Goal: Information Seeking & Learning: Find specific fact

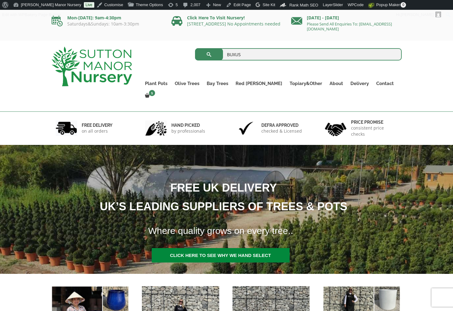
type input "BUXUS"
click at [195, 48] on button "submit" at bounding box center [209, 54] width 28 height 12
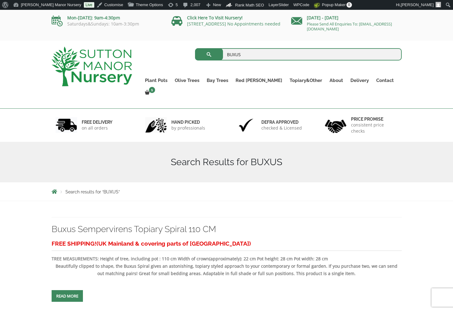
click at [265, 157] on h1 "Search Results for BUXUS" at bounding box center [227, 162] width 350 height 11
drag, startPoint x: 110, startPoint y: 23, endPoint x: 123, endPoint y: 26, distance: 13.6
click at [123, 26] on p "Saturdays&Sundays: 10am-3:30pm" at bounding box center [107, 23] width 111 height 5
click at [137, 30] on div "Mon-Friday: 9am-4:30pm Saturdays&Sundays: 10am-3:30pm" at bounding box center [107, 22] width 120 height 25
drag, startPoint x: 137, startPoint y: 25, endPoint x: 113, endPoint y: 25, distance: 24.0
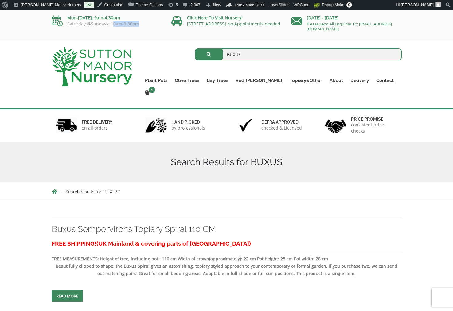
click at [113, 25] on p "Saturdays&Sundays: 10am-3:30pm" at bounding box center [107, 23] width 111 height 5
click at [114, 29] on div "Mon-Friday: 9am-4:30pm Saturdays&Sundays: 10am-3:30pm" at bounding box center [107, 22] width 120 height 25
drag, startPoint x: 137, startPoint y: 25, endPoint x: 109, endPoint y: 28, distance: 28.1
click at [109, 28] on div "Mon-Friday: 9am-4:30pm Saturdays&Sundays: 10am-3:30pm" at bounding box center [107, 21] width 111 height 15
click at [135, 28] on div "Mon-Friday: 9am-4:30pm Saturdays&Sundays: 10am-3:30pm" at bounding box center [107, 21] width 111 height 15
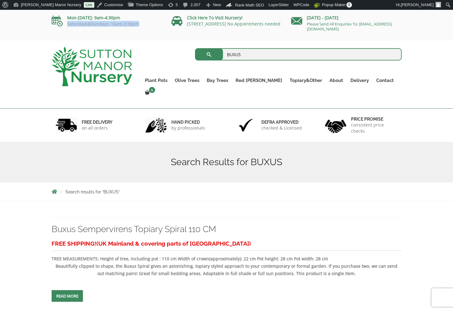
drag, startPoint x: 138, startPoint y: 22, endPoint x: 68, endPoint y: 25, distance: 71.0
click at [68, 25] on p "Saturdays&Sundays: 10am-3:30pm" at bounding box center [107, 23] width 111 height 5
click at [134, 24] on p "Saturdays&Sundays: 10am-3:30pm" at bounding box center [107, 23] width 111 height 5
drag, startPoint x: 137, startPoint y: 25, endPoint x: 67, endPoint y: 21, distance: 70.5
click at [67, 21] on div "Mon-Friday: 9am-4:30pm Saturdays&Sundays: 10am-3:30pm" at bounding box center [107, 21] width 111 height 15
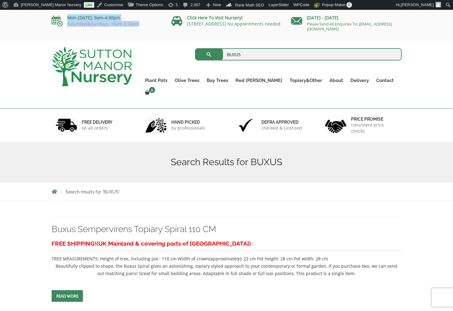
click at [123, 21] on p "Saturdays&Sundays: 10am-3:30pm" at bounding box center [107, 23] width 111 height 5
drag, startPoint x: 137, startPoint y: 26, endPoint x: 97, endPoint y: 24, distance: 39.4
click at [97, 24] on p "Saturdays&Sundays: 10am-3:30pm" at bounding box center [107, 23] width 111 height 5
click at [114, 24] on p "Saturdays&Sundays: 10am-3:30pm" at bounding box center [107, 23] width 111 height 5
drag, startPoint x: 137, startPoint y: 23, endPoint x: 96, endPoint y: 25, distance: 41.2
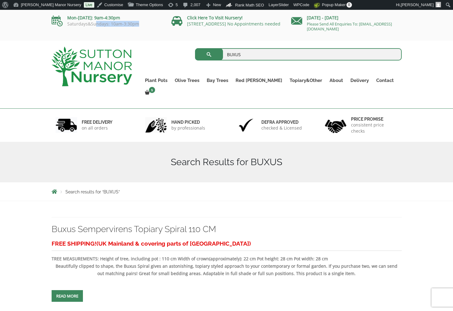
click at [96, 25] on p "Saturdays&Sundays: 10am-3:30pm" at bounding box center [107, 23] width 111 height 5
click at [115, 25] on p "Saturdays&Sundays: 10am-3:30pm" at bounding box center [107, 23] width 111 height 5
click at [133, 25] on p "Saturdays&Sundays: 10am-3:30pm" at bounding box center [107, 23] width 111 height 5
click at [137, 26] on p "Saturdays&Sundays: 10am-3:30pm" at bounding box center [107, 23] width 111 height 5
click at [145, 157] on h1 "Search Results for BUXUS" at bounding box center [227, 162] width 350 height 11
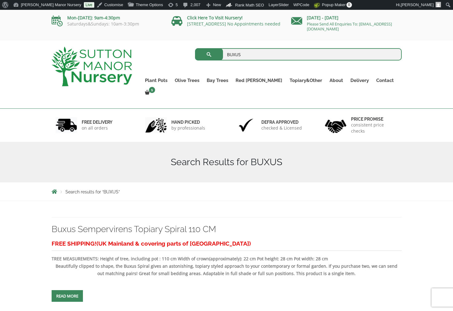
click at [144, 144] on div "Search Results for BUXUS" at bounding box center [226, 162] width 359 height 41
click at [296, 157] on h1 "Search Results for BUXUS" at bounding box center [227, 162] width 350 height 11
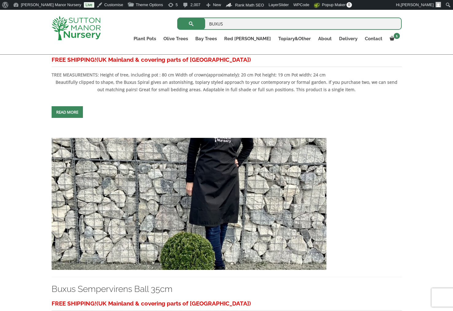
scroll to position [338, 0]
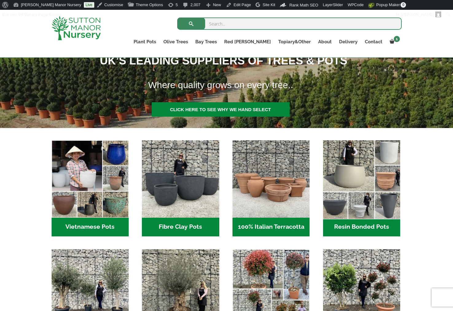
click at [354, 185] on img "Visit product category Resin Bonded Pots" at bounding box center [361, 178] width 81 height 81
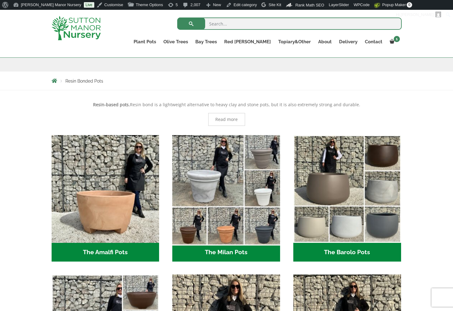
scroll to position [92, 0]
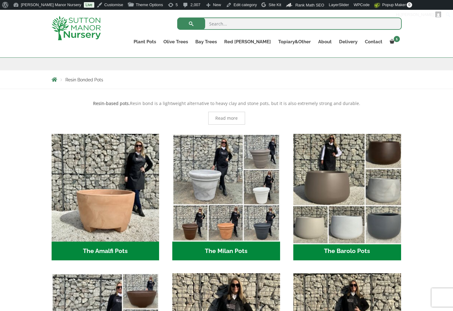
click at [330, 166] on img "Visit product category The Barolo Pots" at bounding box center [346, 187] width 113 height 113
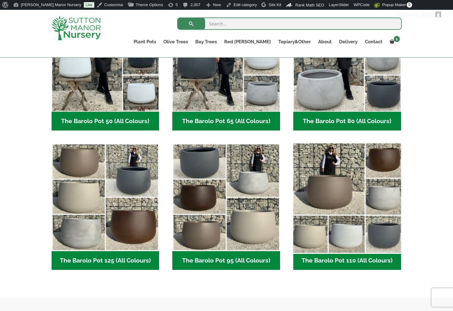
click at [356, 204] on img "Visit product category The Barolo Pot 110 (All Colours)" at bounding box center [346, 197] width 113 height 113
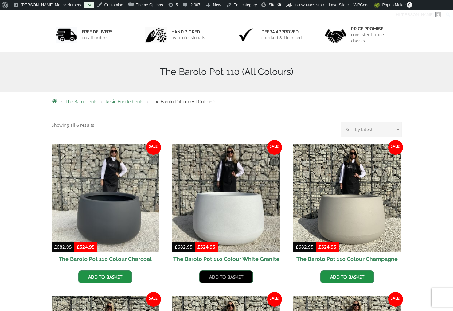
scroll to position [154, 0]
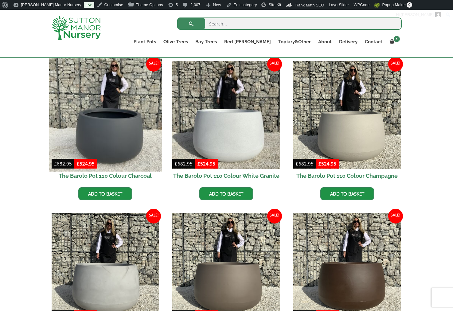
click at [87, 130] on img at bounding box center [105, 114] width 113 height 113
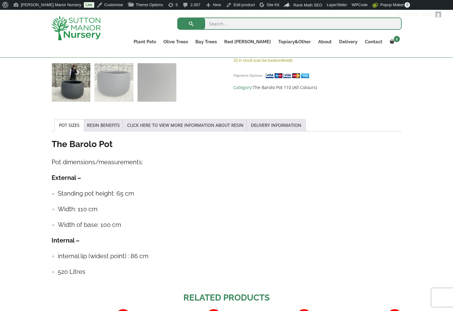
scroll to position [276, 0]
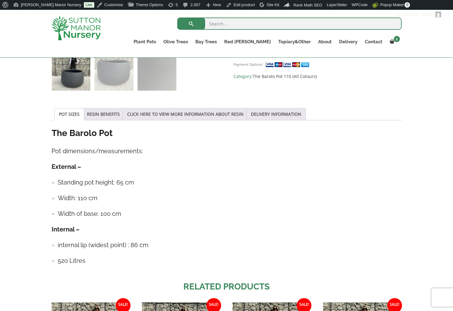
click at [122, 183] on h4 "Standing pot height: 65 cm" at bounding box center [230, 183] width 344 height 10
drag, startPoint x: 122, startPoint y: 183, endPoint x: 119, endPoint y: 182, distance: 3.4
click at [119, 182] on h4 "Standing pot height: 65 cm" at bounding box center [230, 183] width 344 height 10
click at [242, 208] on ul "Standing pot height: 65 cm Width: 110 cm Width of base: 100 cm" at bounding box center [227, 198] width 350 height 41
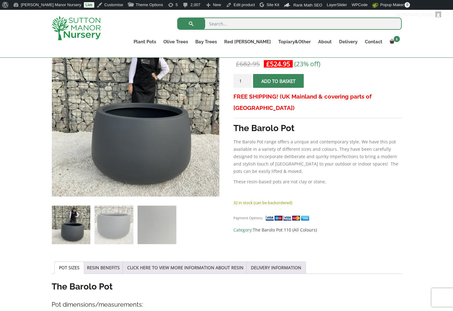
scroll to position [92, 0]
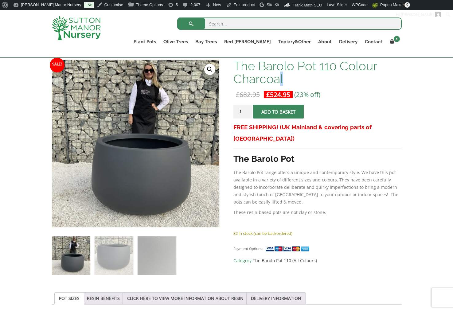
drag, startPoint x: 291, startPoint y: 83, endPoint x: 279, endPoint y: 77, distance: 13.3
click at [279, 77] on h1 "The Barolo Pot 110 Colour Charcoal" at bounding box center [317, 73] width 168 height 26
click at [289, 82] on h1 "The Barolo Pot 110 Colour Charcoal" at bounding box center [317, 73] width 168 height 26
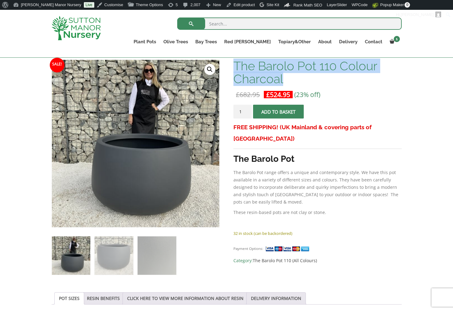
drag, startPoint x: 288, startPoint y: 81, endPoint x: 234, endPoint y: 66, distance: 56.7
click at [234, 66] on h1 "The Barolo Pot 110 Colour Charcoal" at bounding box center [317, 73] width 168 height 26
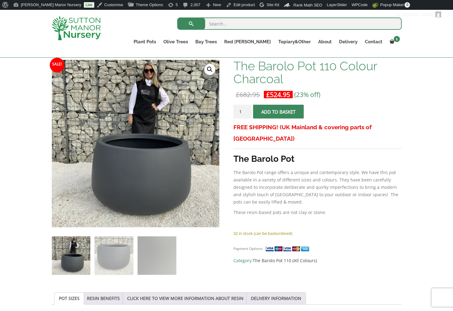
click at [314, 90] on div "The Barolo Pot 110 Colour Charcoal £ 682.95 Original price was: £682.95. £ 524.…" at bounding box center [317, 162] width 168 height 205
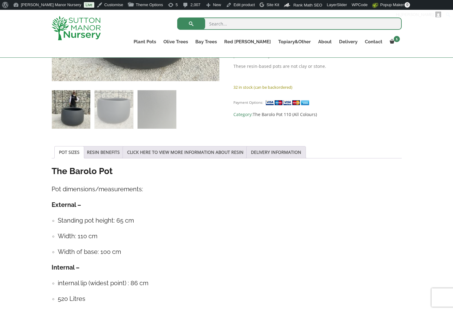
scroll to position [246, 0]
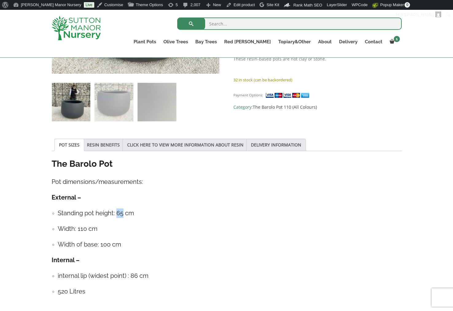
drag, startPoint x: 122, startPoint y: 214, endPoint x: 117, endPoint y: 212, distance: 5.4
click at [117, 213] on h4 "Standing pot height: 65 cm" at bounding box center [230, 213] width 344 height 10
click at [125, 224] on ul "Standing pot height: 65 cm Width: 110 cm Width of base: 100 cm" at bounding box center [227, 228] width 350 height 41
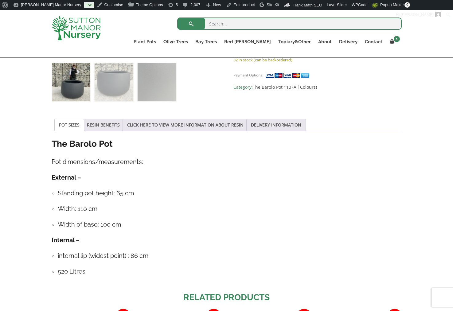
scroll to position [276, 0]
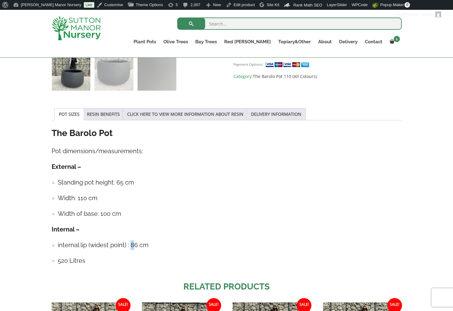
click at [132, 246] on h4 "internal lip (widest point) : 86 cm" at bounding box center [230, 245] width 344 height 10
click at [137, 247] on h4 "internal lip (widest point) : 86 cm" at bounding box center [230, 245] width 344 height 10
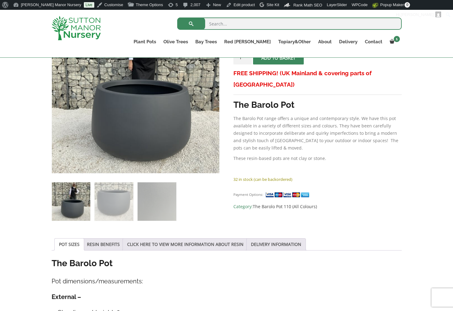
scroll to position [123, 0]
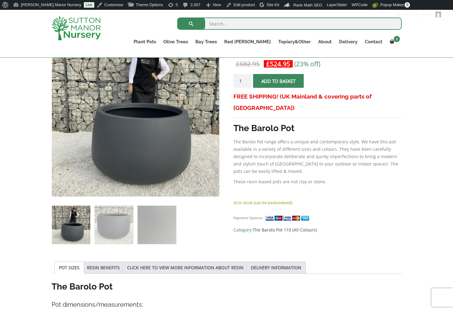
click at [307, 123] on h3 "The Barolo Pot" at bounding box center [317, 128] width 168 height 11
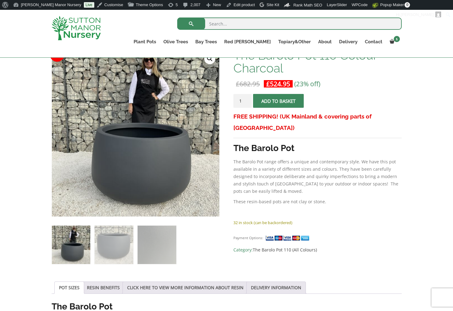
scroll to position [92, 0]
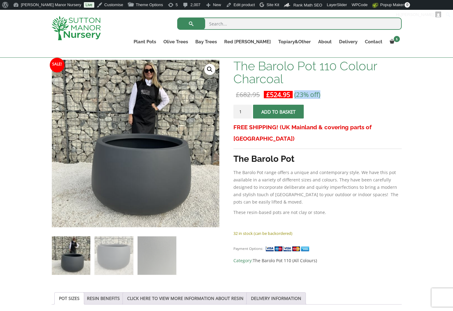
drag, startPoint x: 324, startPoint y: 98, endPoint x: 294, endPoint y: 96, distance: 30.4
click at [294, 96] on p "£ 682.95 Original price was: £682.95. £ 524.95 Current price is: £524.95. (23% …" at bounding box center [317, 94] width 168 height 7
click at [325, 96] on p "£ 682.95 Original price was: £682.95. £ 524.95 Current price is: £524.95. (23% …" at bounding box center [317, 94] width 168 height 7
drag, startPoint x: 325, startPoint y: 96, endPoint x: 288, endPoint y: 96, distance: 36.8
click at [288, 96] on p "£ 682.95 Original price was: £682.95. £ 524.95 Current price is: £524.95. (23% …" at bounding box center [317, 94] width 168 height 7
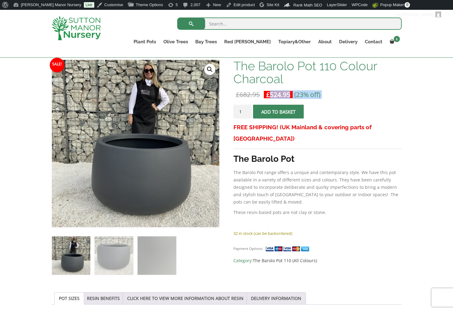
click at [340, 97] on p "£ 682.95 Original price was: £682.95. £ 524.95 Current price is: £524.95. (23% …" at bounding box center [317, 94] width 168 height 7
drag, startPoint x: 334, startPoint y: 97, endPoint x: 311, endPoint y: 97, distance: 22.4
click at [311, 97] on p "£ 682.95 Original price was: £682.95. £ 524.95 Current price is: £524.95. (23% …" at bounding box center [317, 94] width 168 height 7
click at [321, 97] on p "£ 682.95 Original price was: £682.95. £ 524.95 Current price is: £524.95. (23% …" at bounding box center [317, 94] width 168 height 7
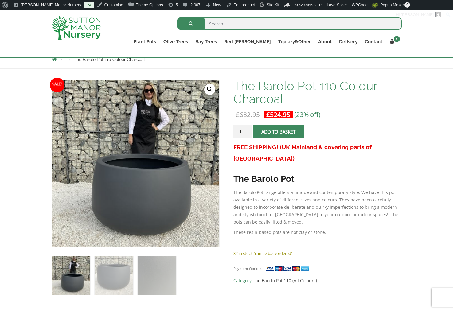
scroll to position [61, 0]
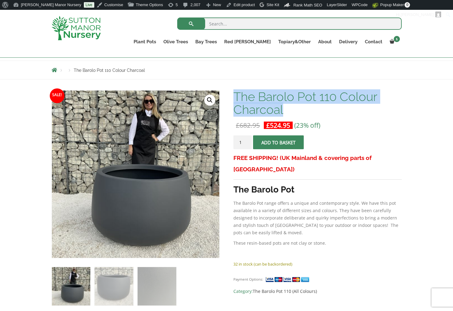
drag, startPoint x: 286, startPoint y: 110, endPoint x: 236, endPoint y: 98, distance: 50.9
click at [236, 98] on h1 "The Barolo Pot 110 Colour Charcoal" at bounding box center [317, 103] width 168 height 26
copy h1 "The Barolo Pot 110 Colour Charcoal"
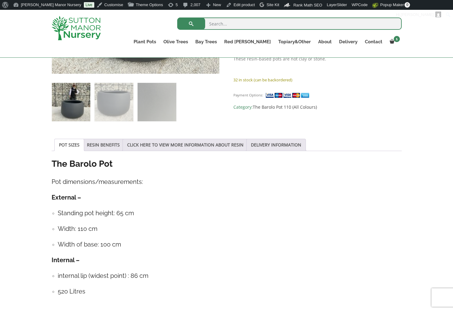
scroll to position [276, 0]
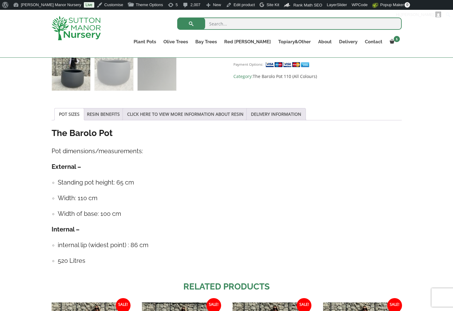
drag, startPoint x: 91, startPoint y: 260, endPoint x: 50, endPoint y: 128, distance: 138.9
click at [50, 128] on div "Sale! 🔍 The Barolo Pot 110 Colour Charcoal £ 682.95 Original price was: £682.95…" at bounding box center [226, 165] width 359 height 589
copy div "The Barolo Pot Pot dimensions/measurements: External – Standing pot height: 65 …"
click at [223, 189] on ul "Standing pot height: 65 cm Width: 110 cm Width of base: 100 cm" at bounding box center [227, 198] width 350 height 41
